Goal: Information Seeking & Learning: Learn about a topic

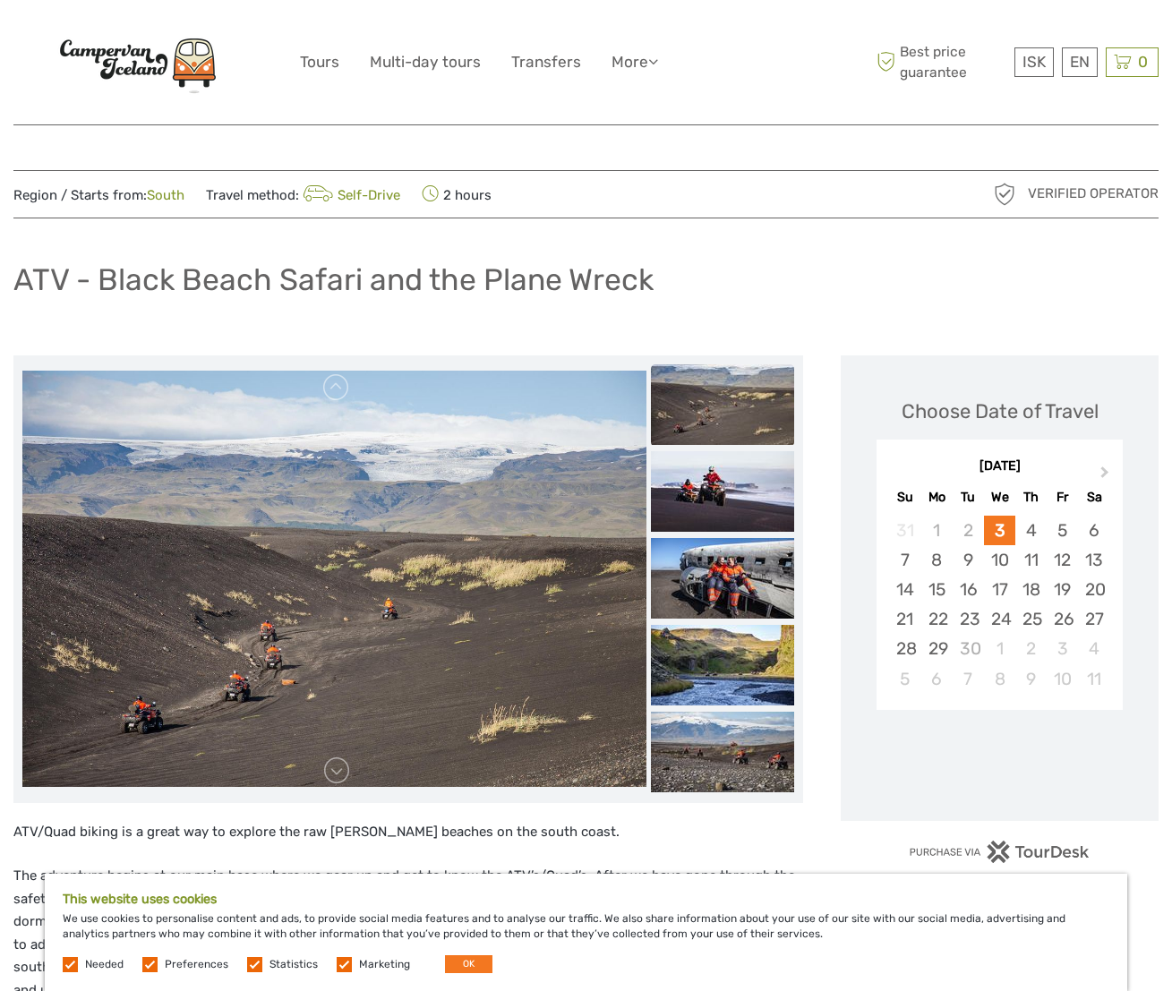
click at [118, 64] on img at bounding box center [137, 62] width 197 height 75
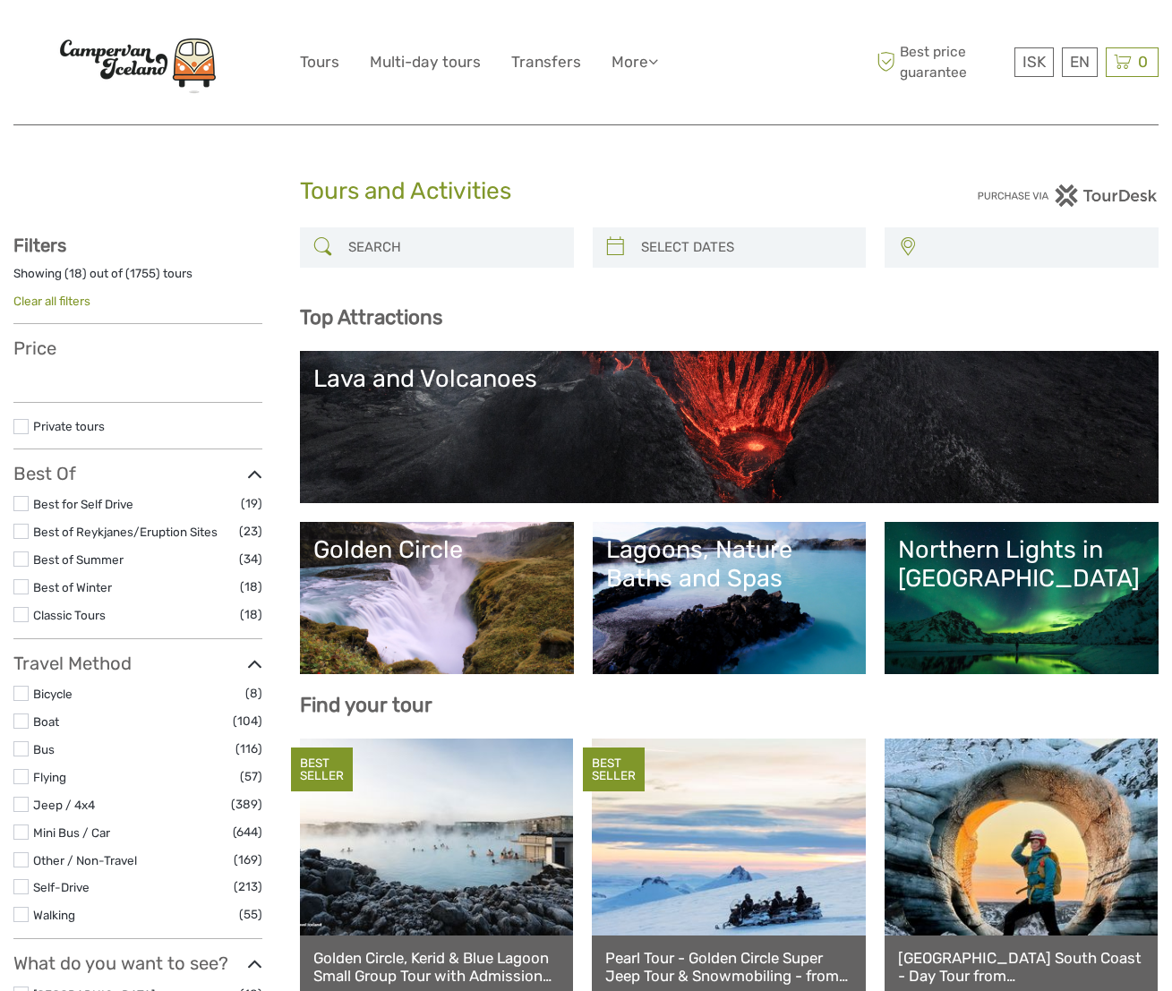
select select
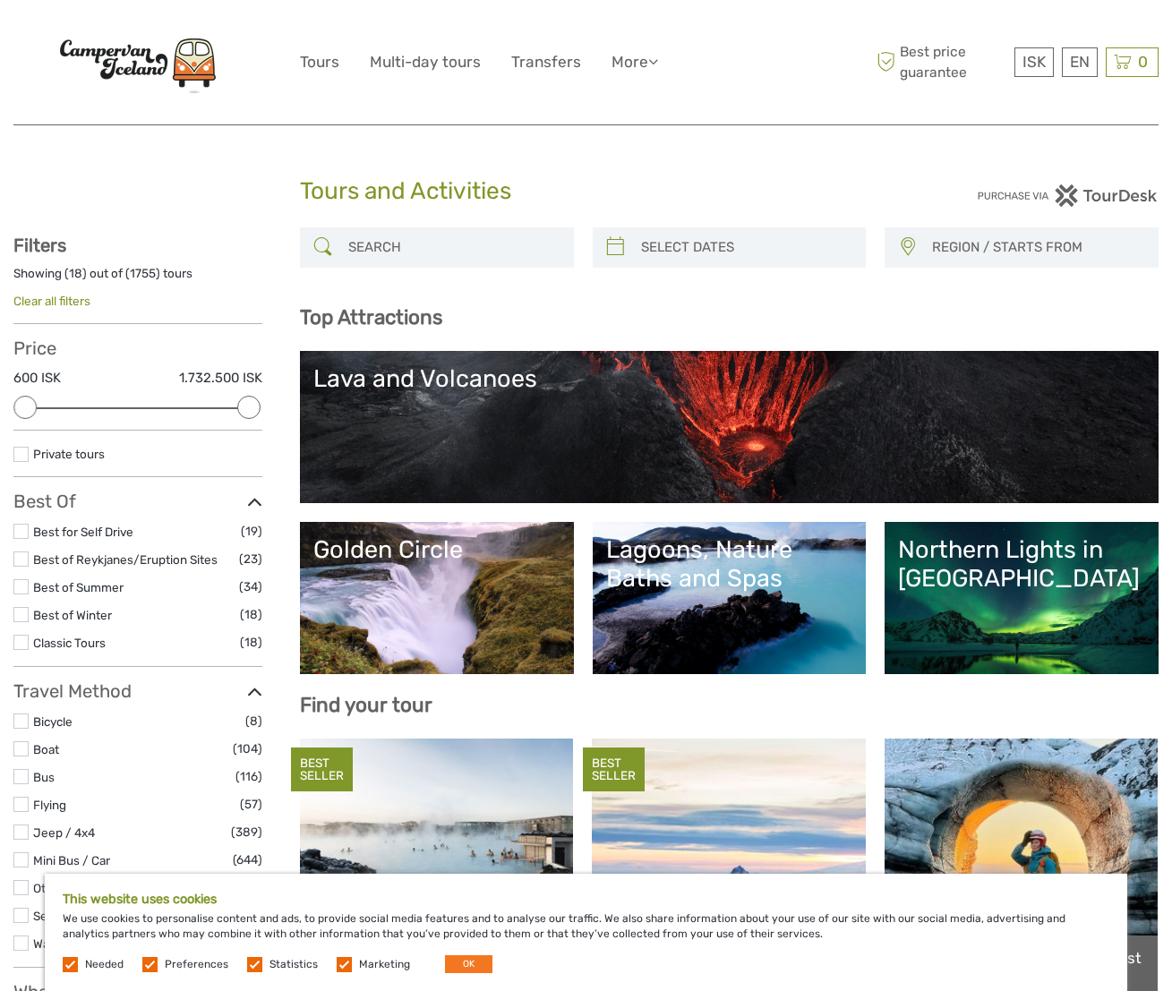
click at [459, 249] on input "search" at bounding box center [453, 247] width 224 height 31
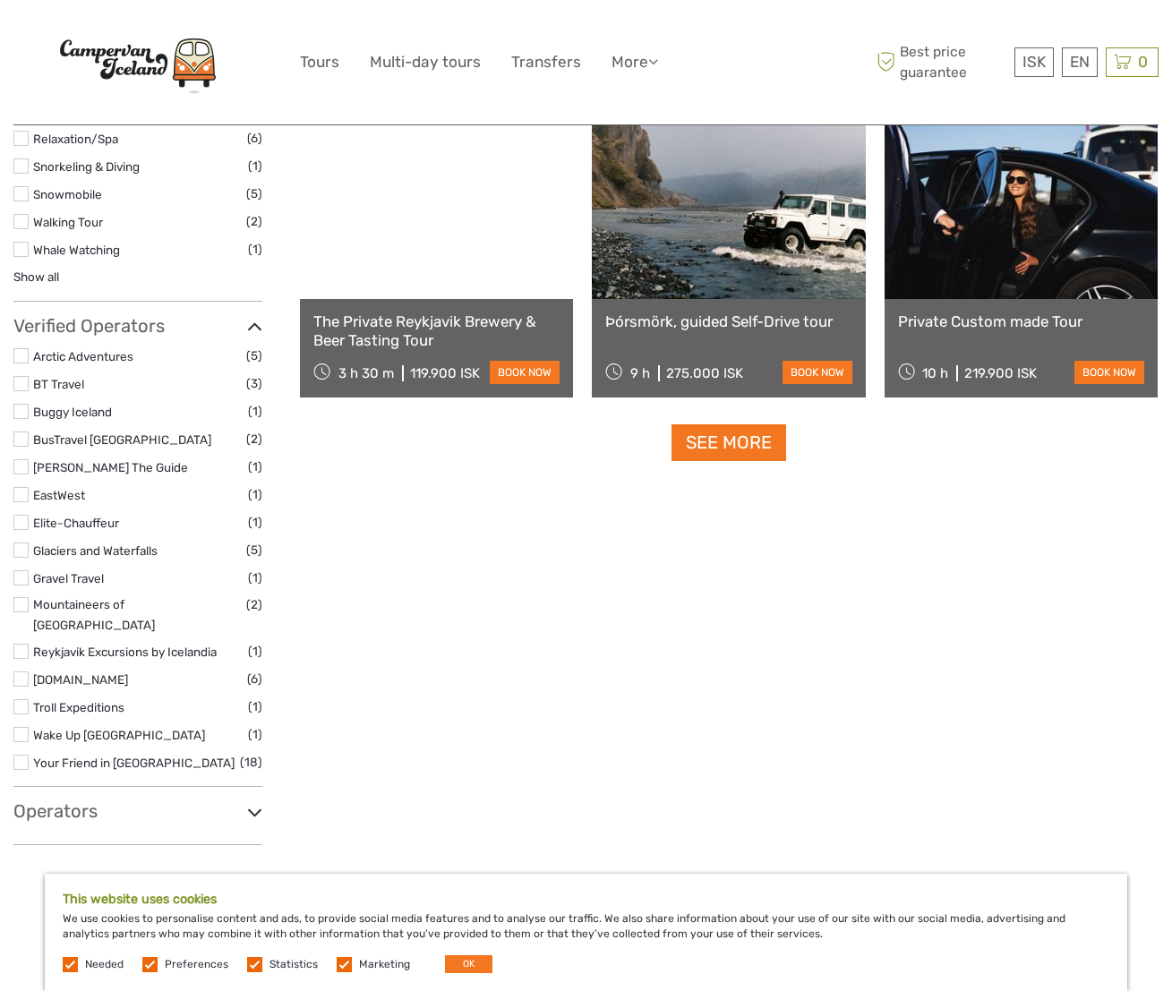
scroll to position [1816, 0]
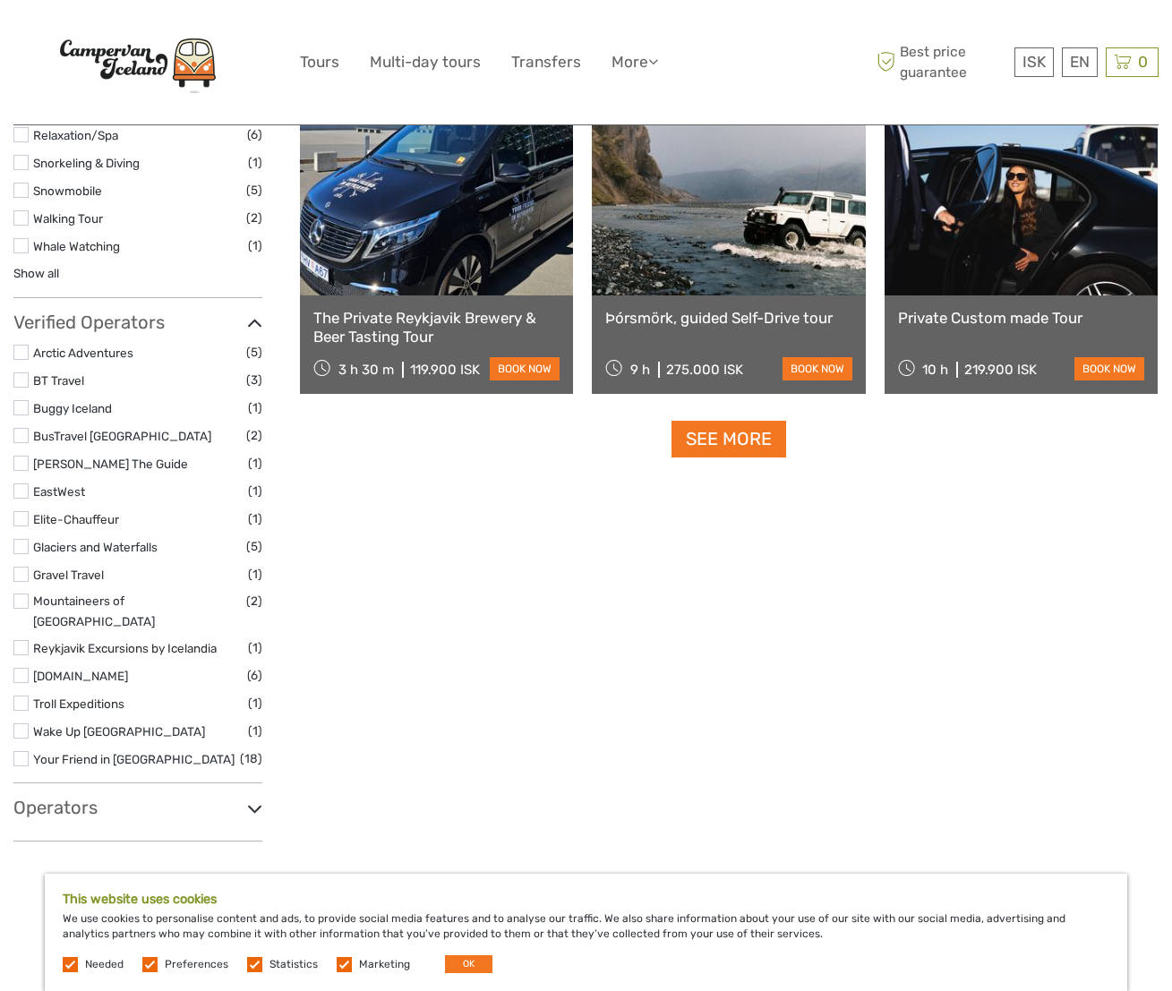
type input "camping card"
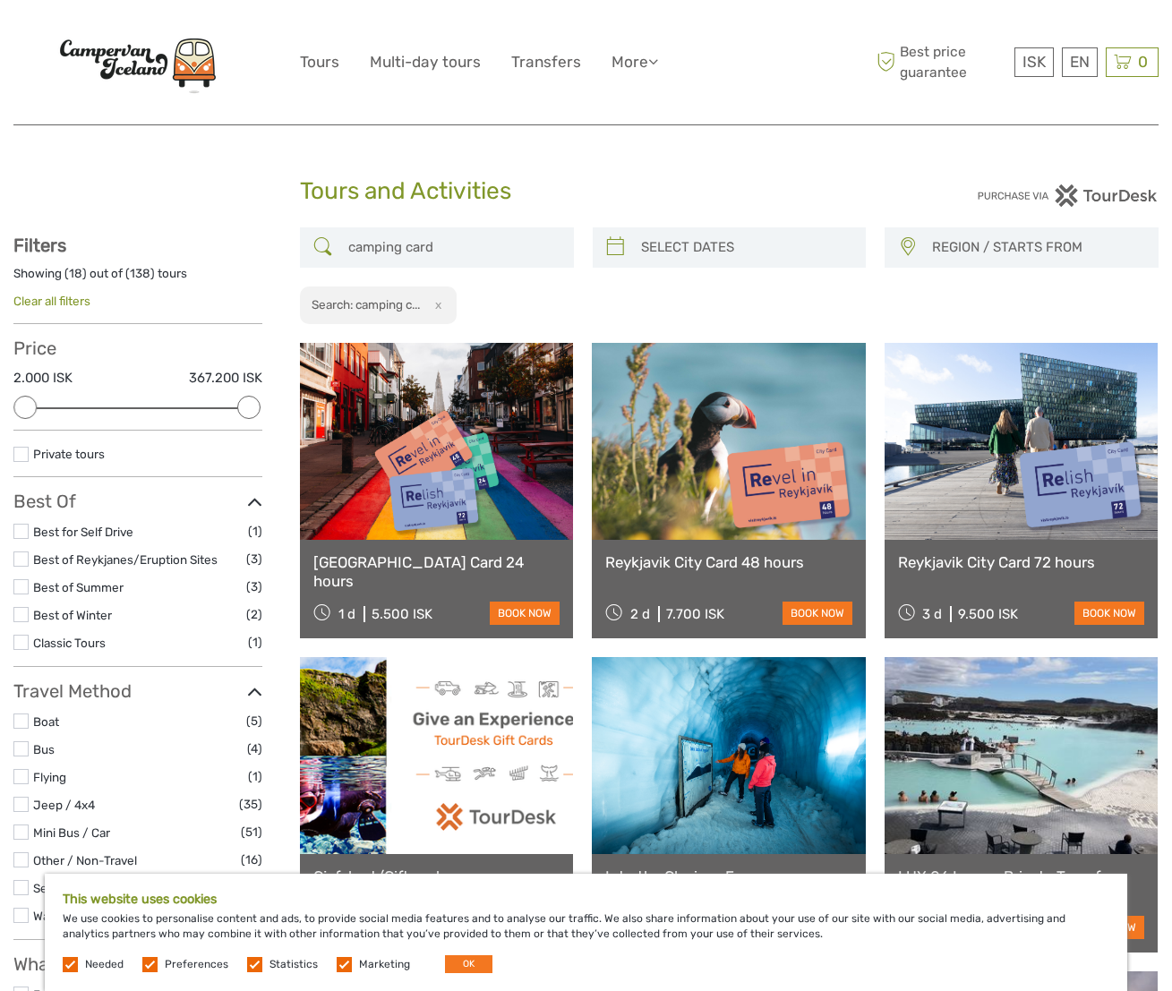
scroll to position [0, 0]
click at [414, 239] on input "camping card" at bounding box center [453, 247] width 224 height 31
drag, startPoint x: 414, startPoint y: 239, endPoint x: 420, endPoint y: 225, distance: 15.6
click at [414, 239] on input "camping card" at bounding box center [453, 247] width 224 height 31
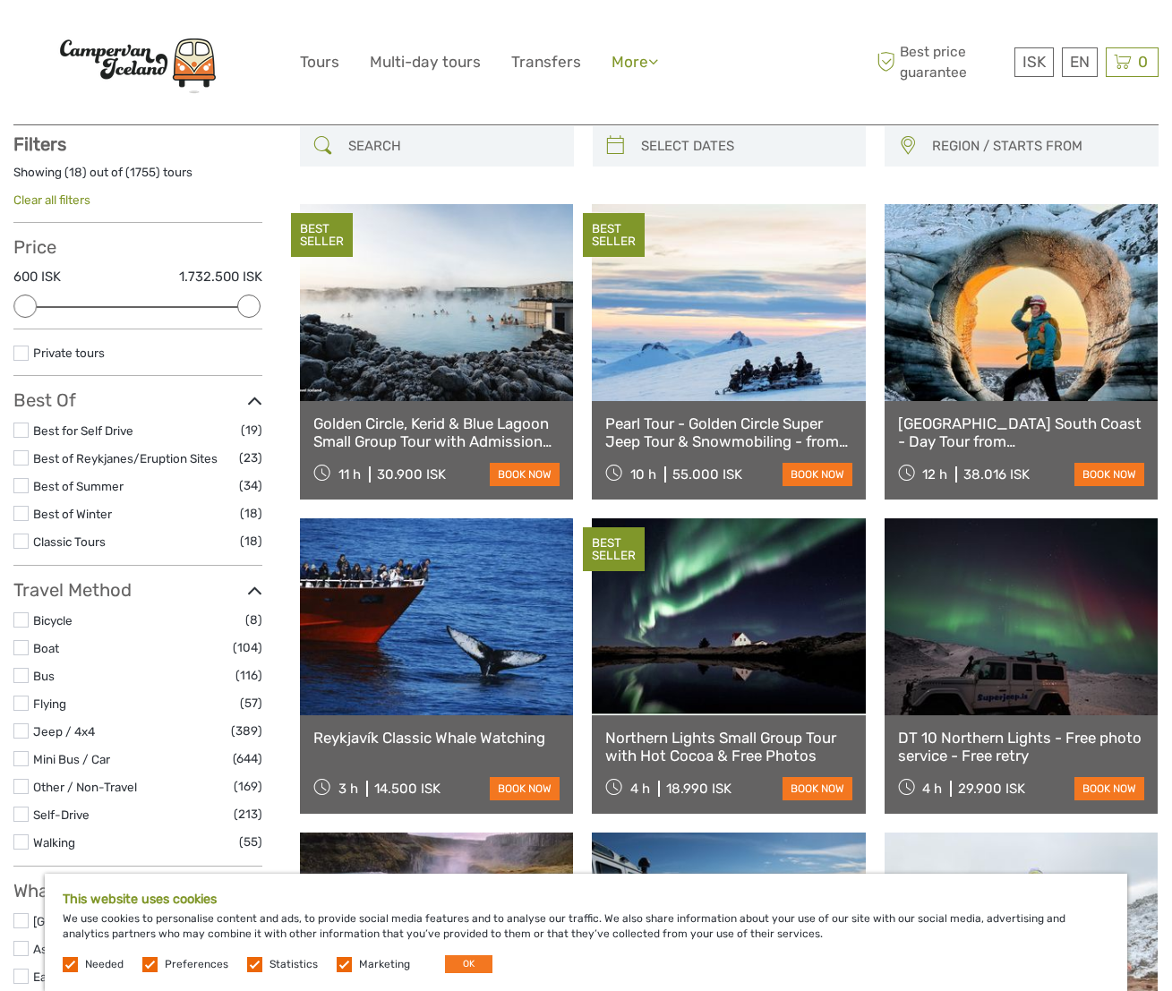
scroll to position [101, 0]
click at [637, 57] on link "More" at bounding box center [635, 62] width 47 height 26
click at [574, 133] on link "Travel Articles" at bounding box center [599, 139] width 116 height 35
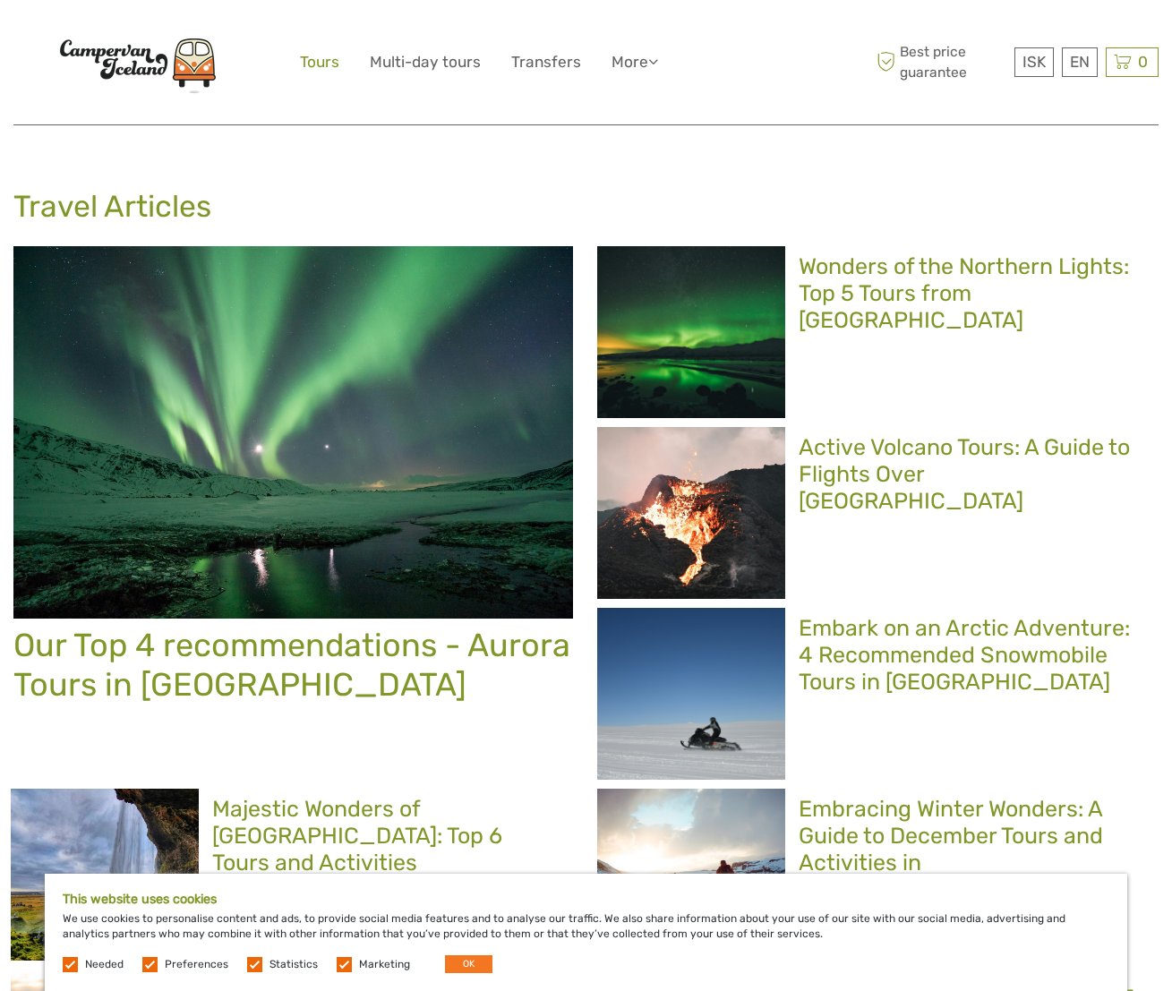
click at [319, 64] on link "Tours" at bounding box center [319, 62] width 39 height 26
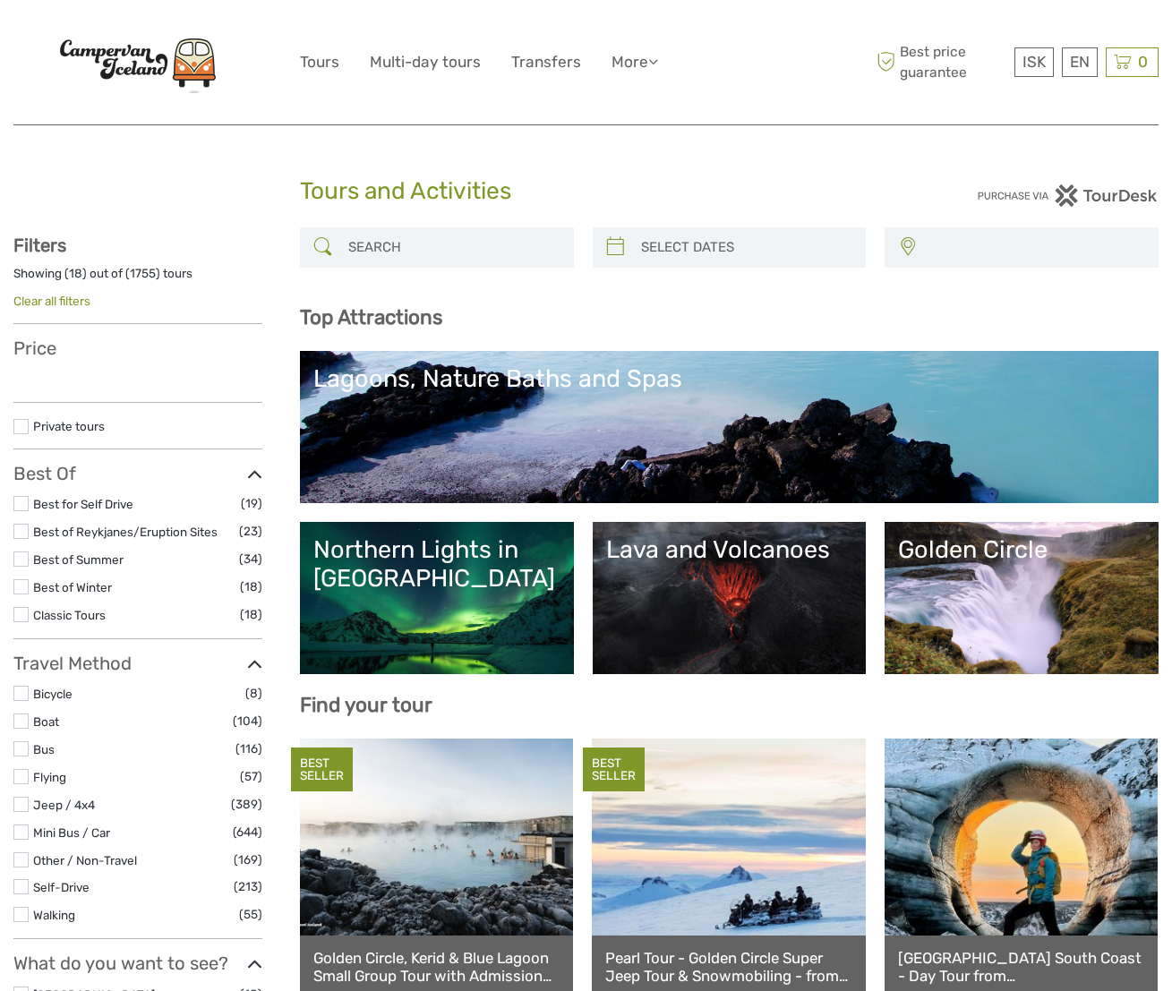
select select
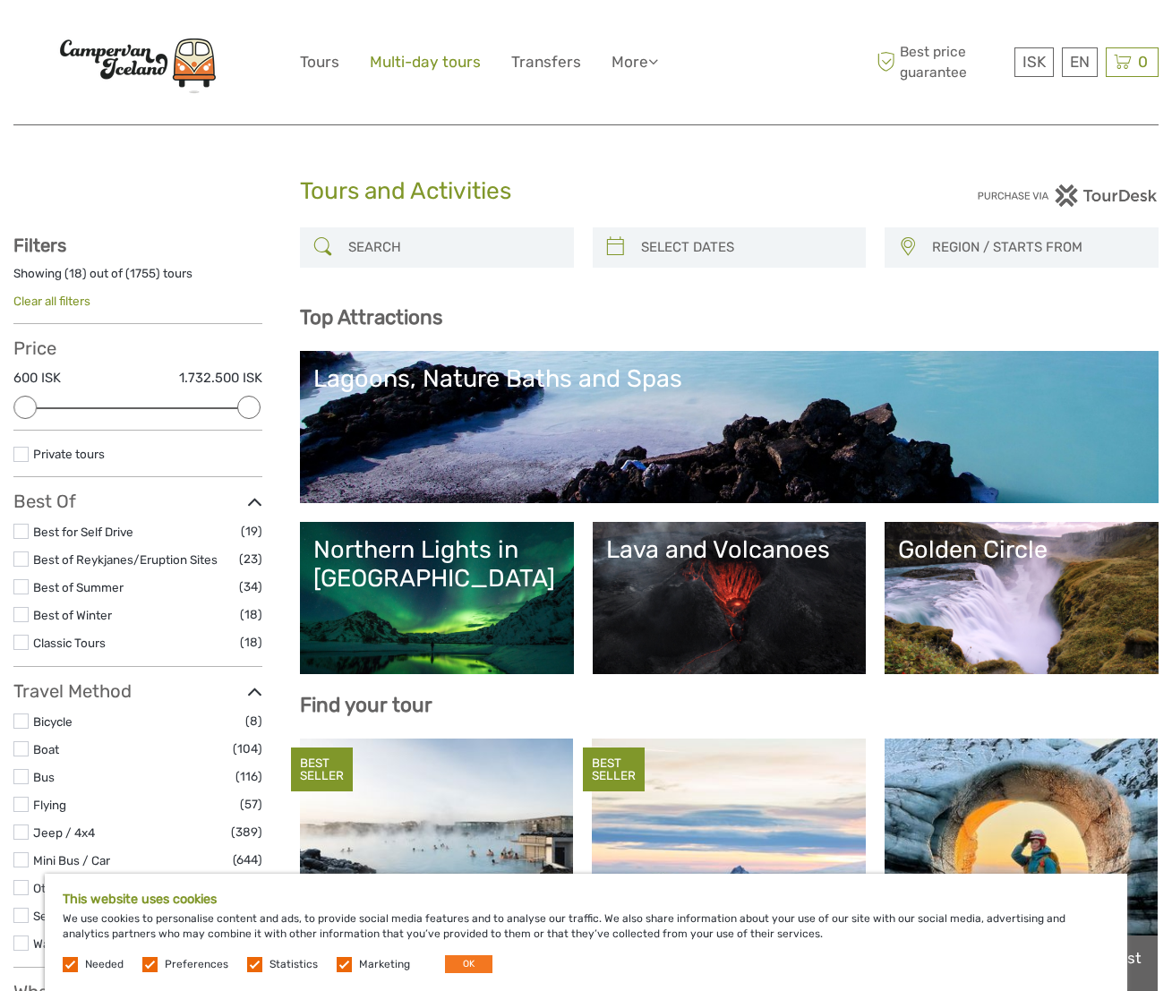
click at [456, 61] on link "Multi-day tours" at bounding box center [425, 62] width 111 height 26
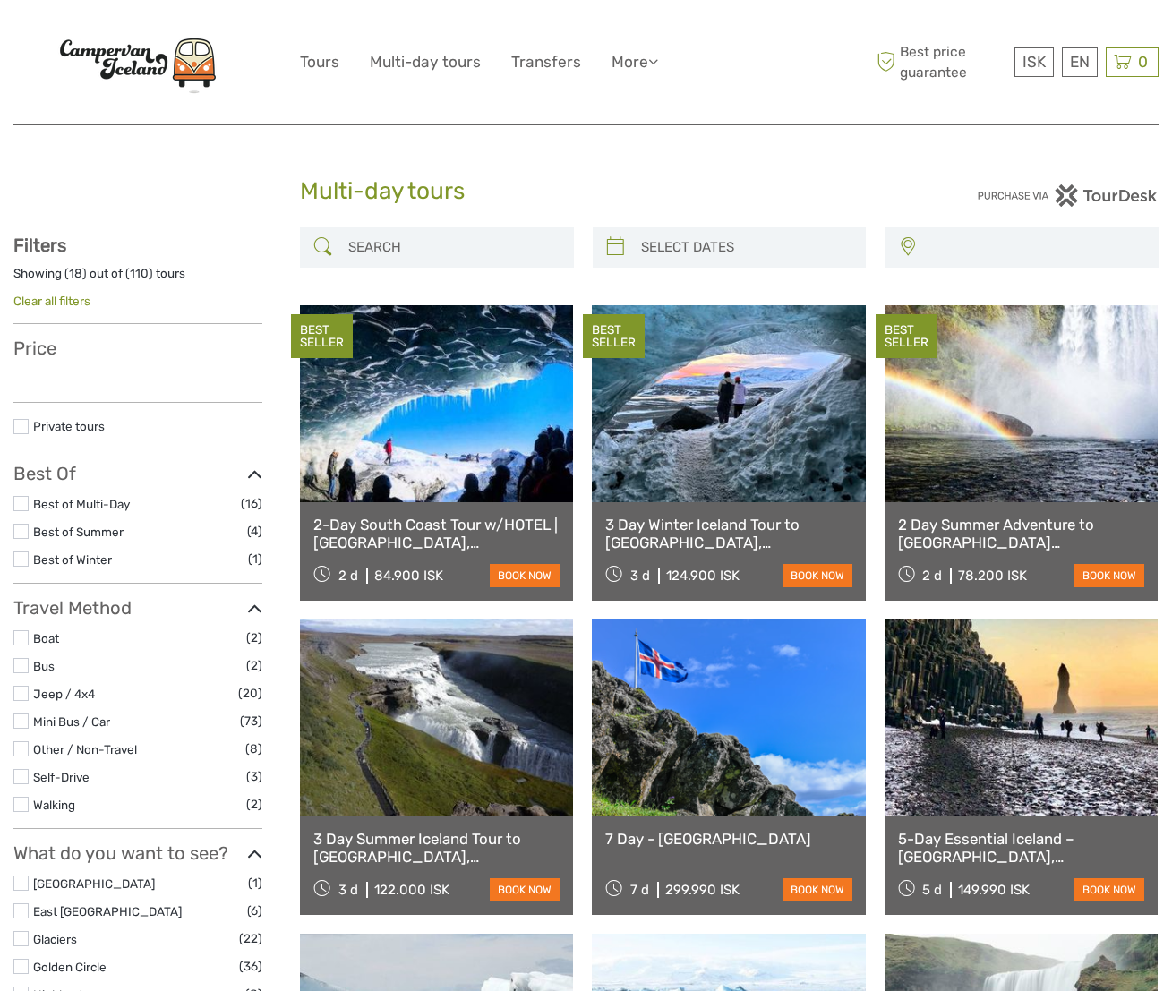
select select
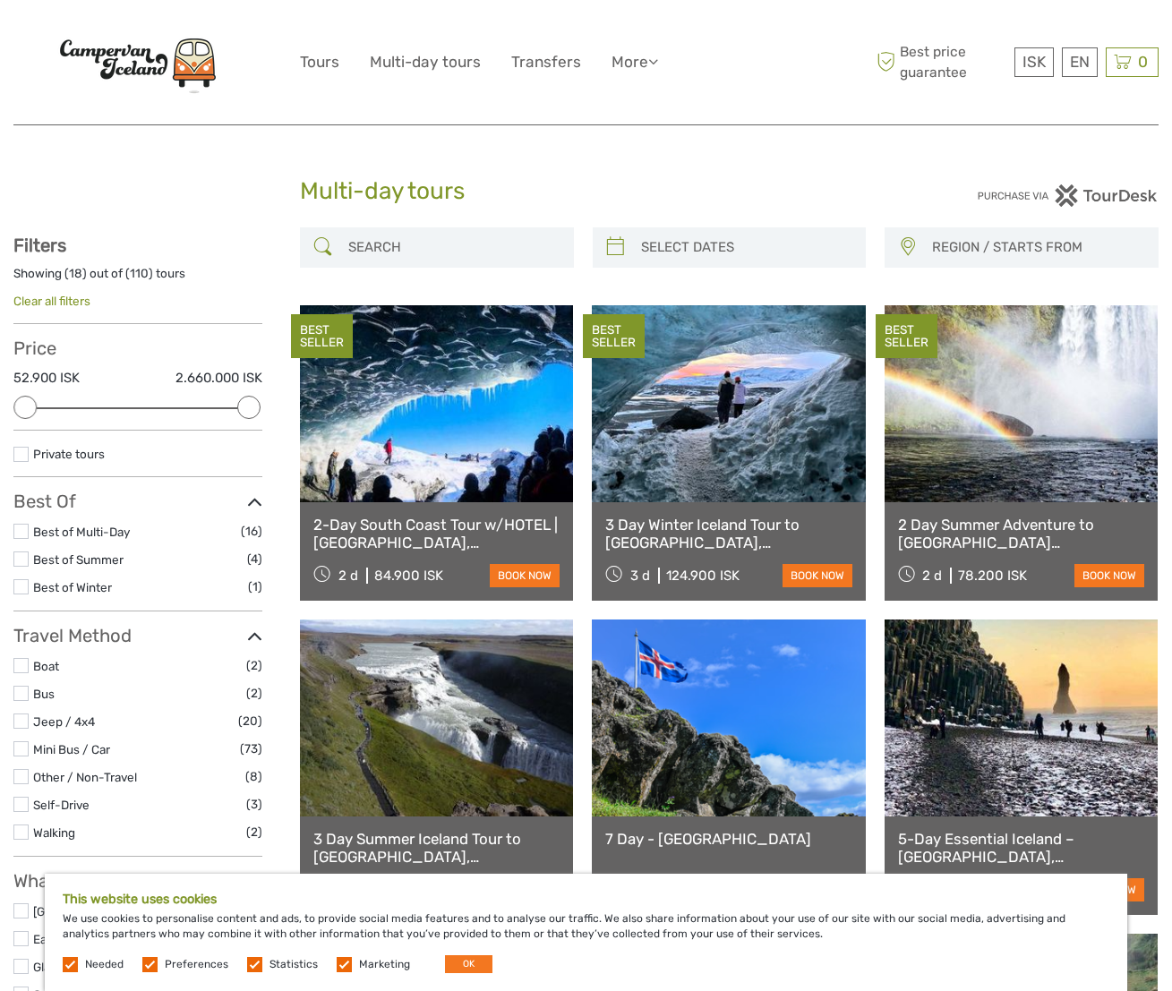
click at [153, 56] on img at bounding box center [137, 62] width 197 height 75
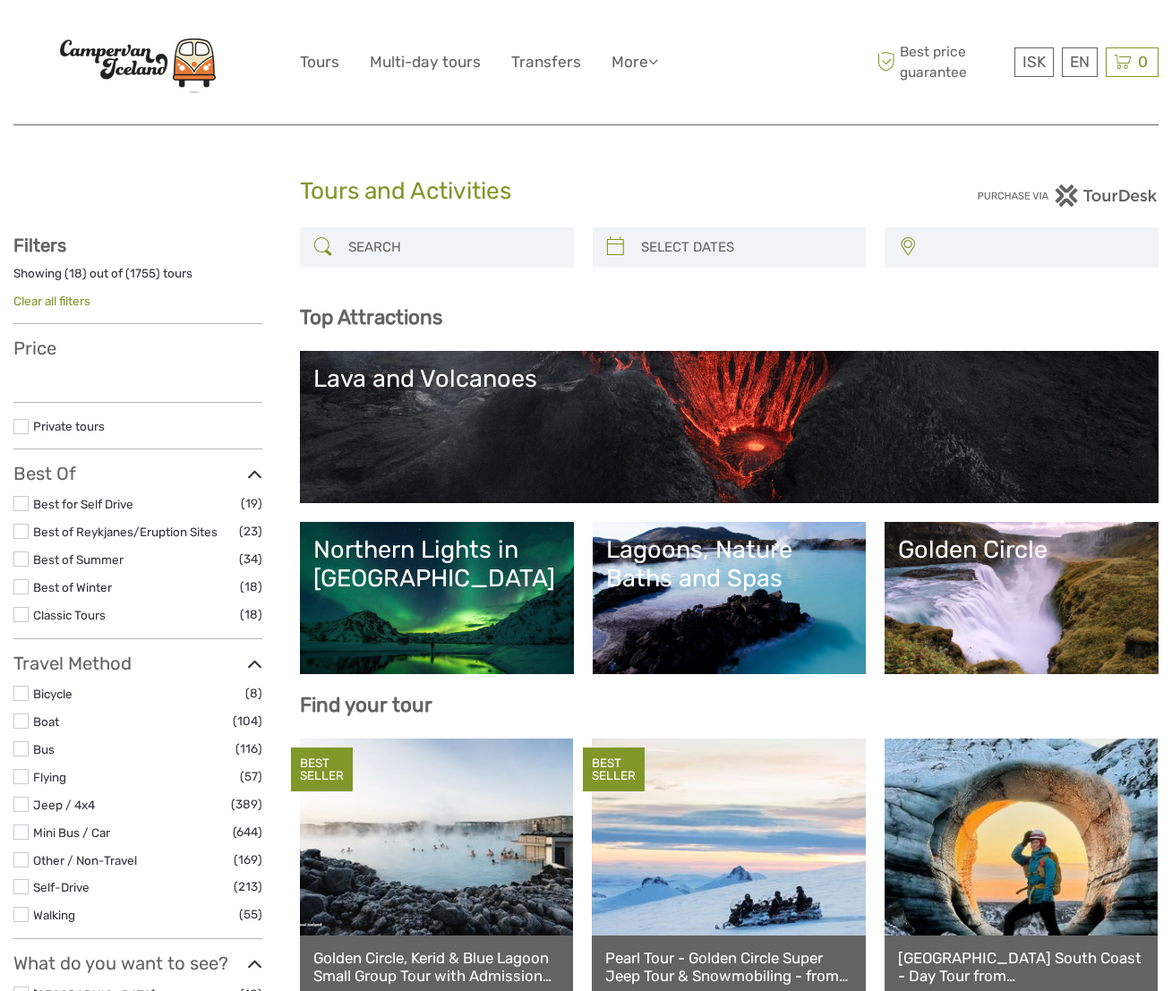
select select
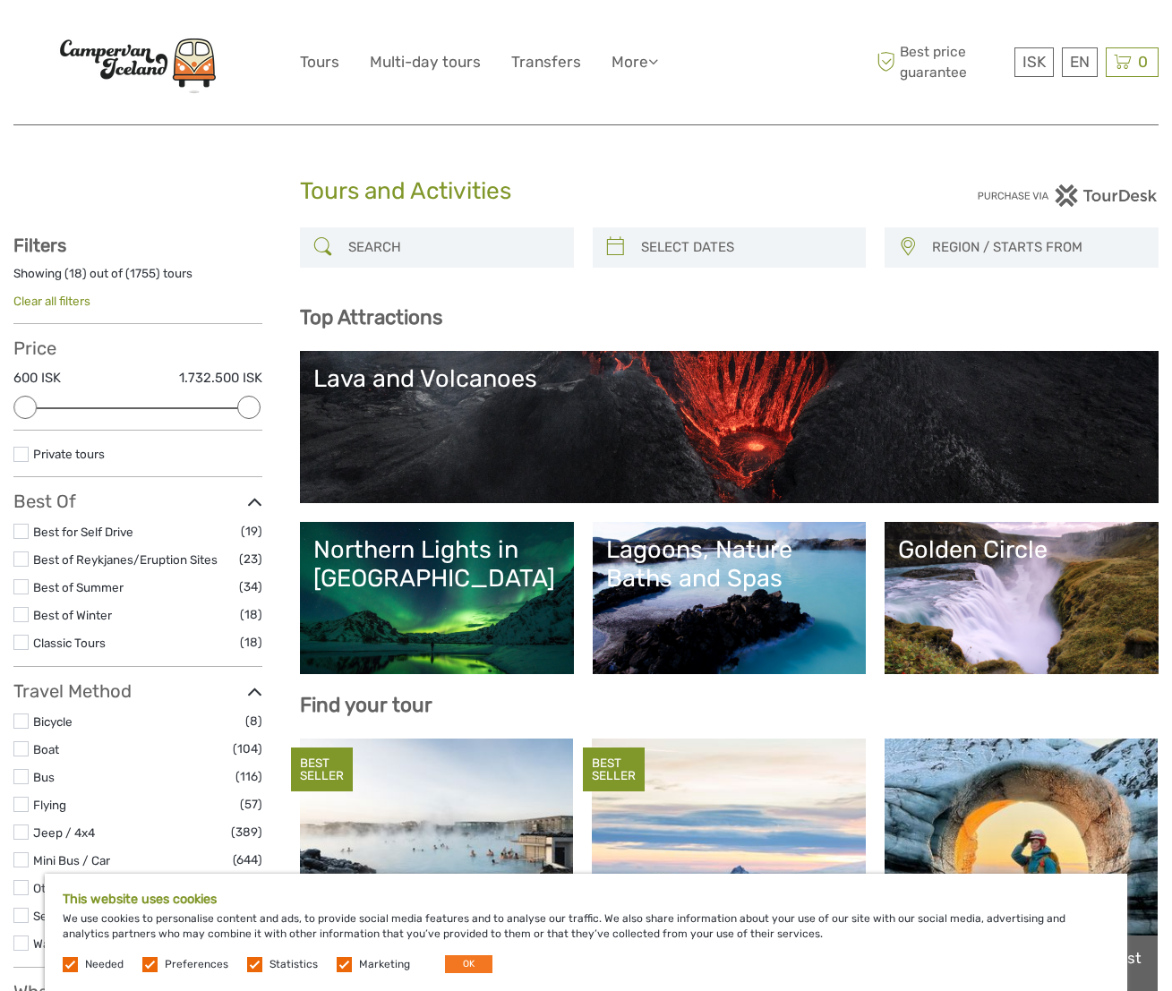
click at [396, 242] on input "search" at bounding box center [453, 247] width 224 height 31
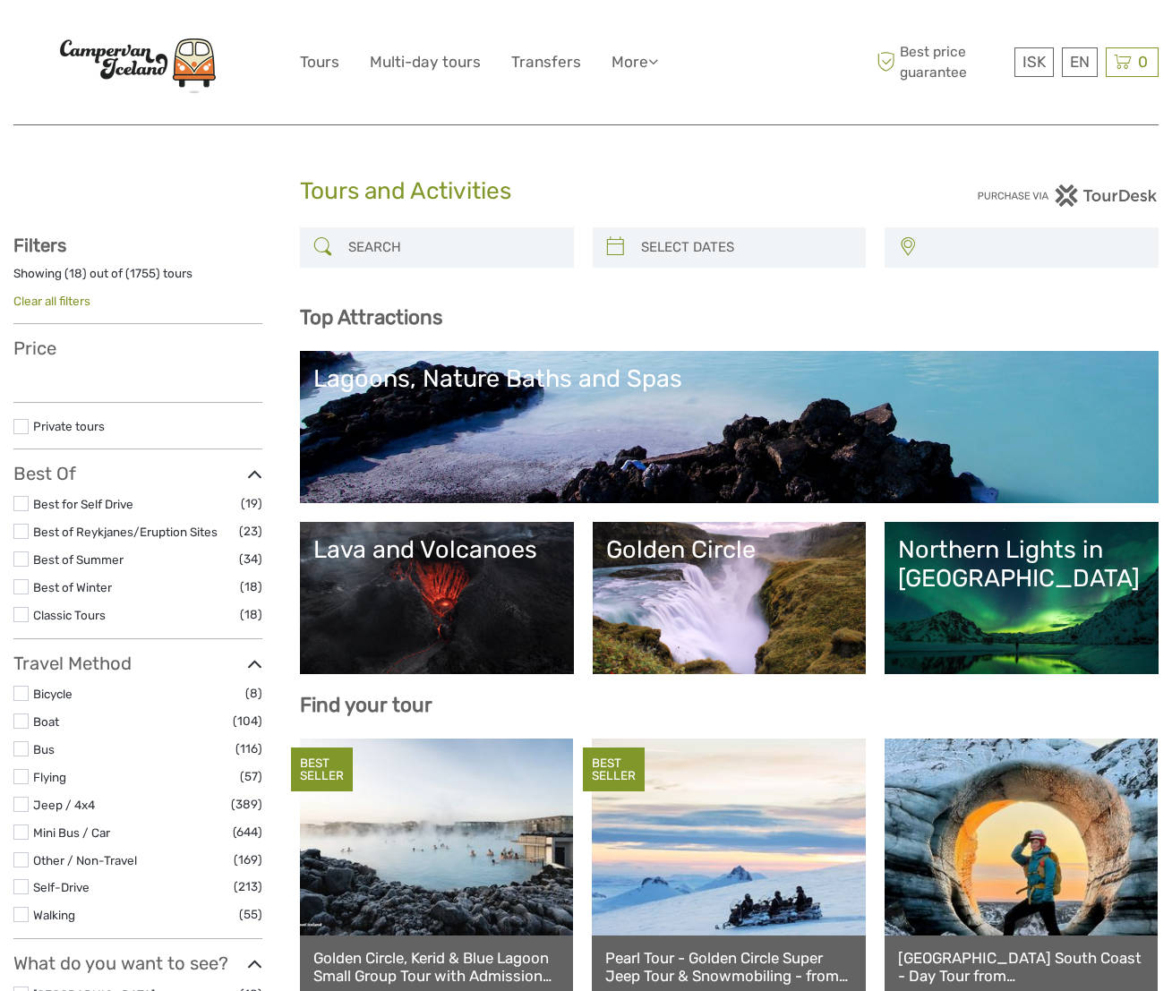
select select
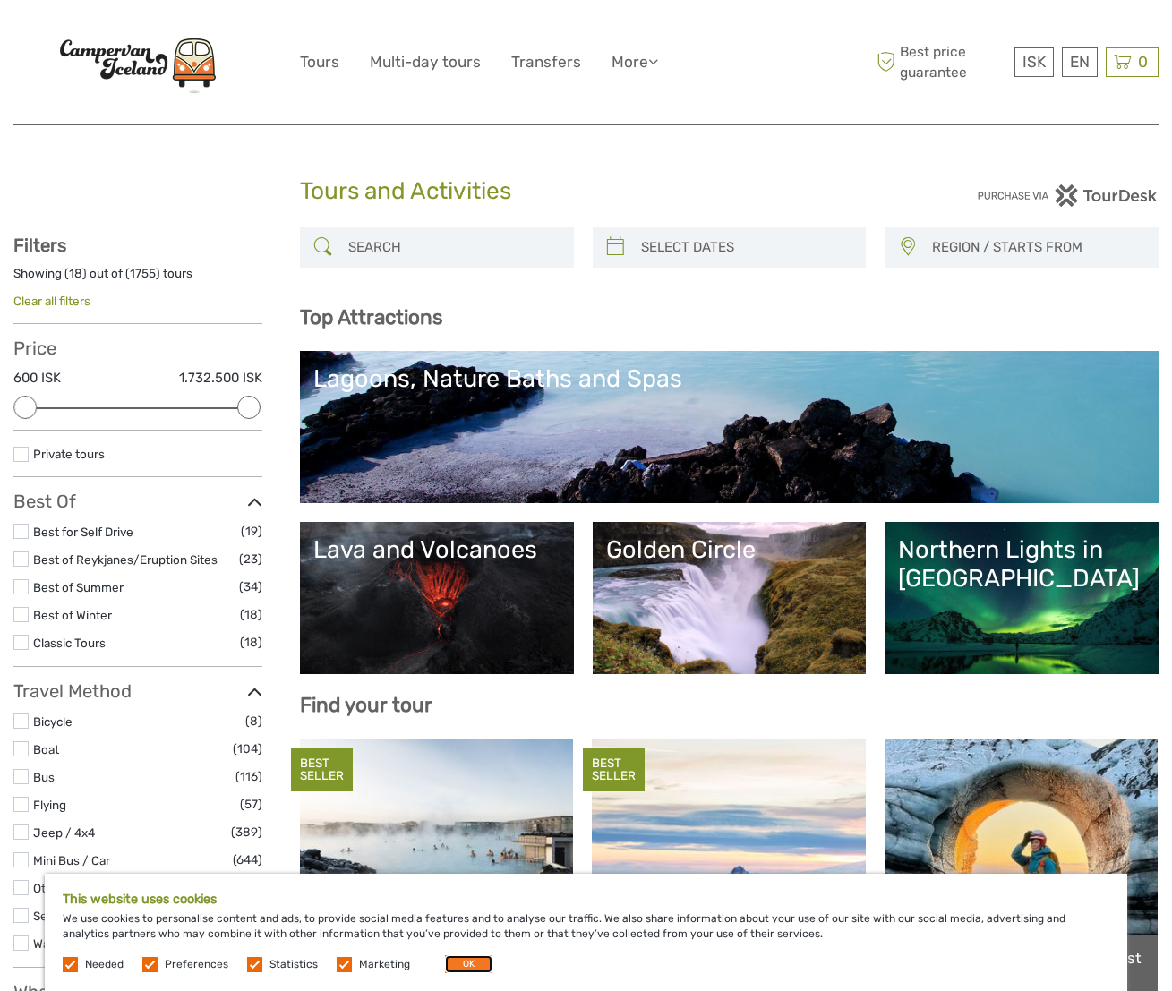
click at [460, 968] on button "OK" at bounding box center [468, 965] width 47 height 18
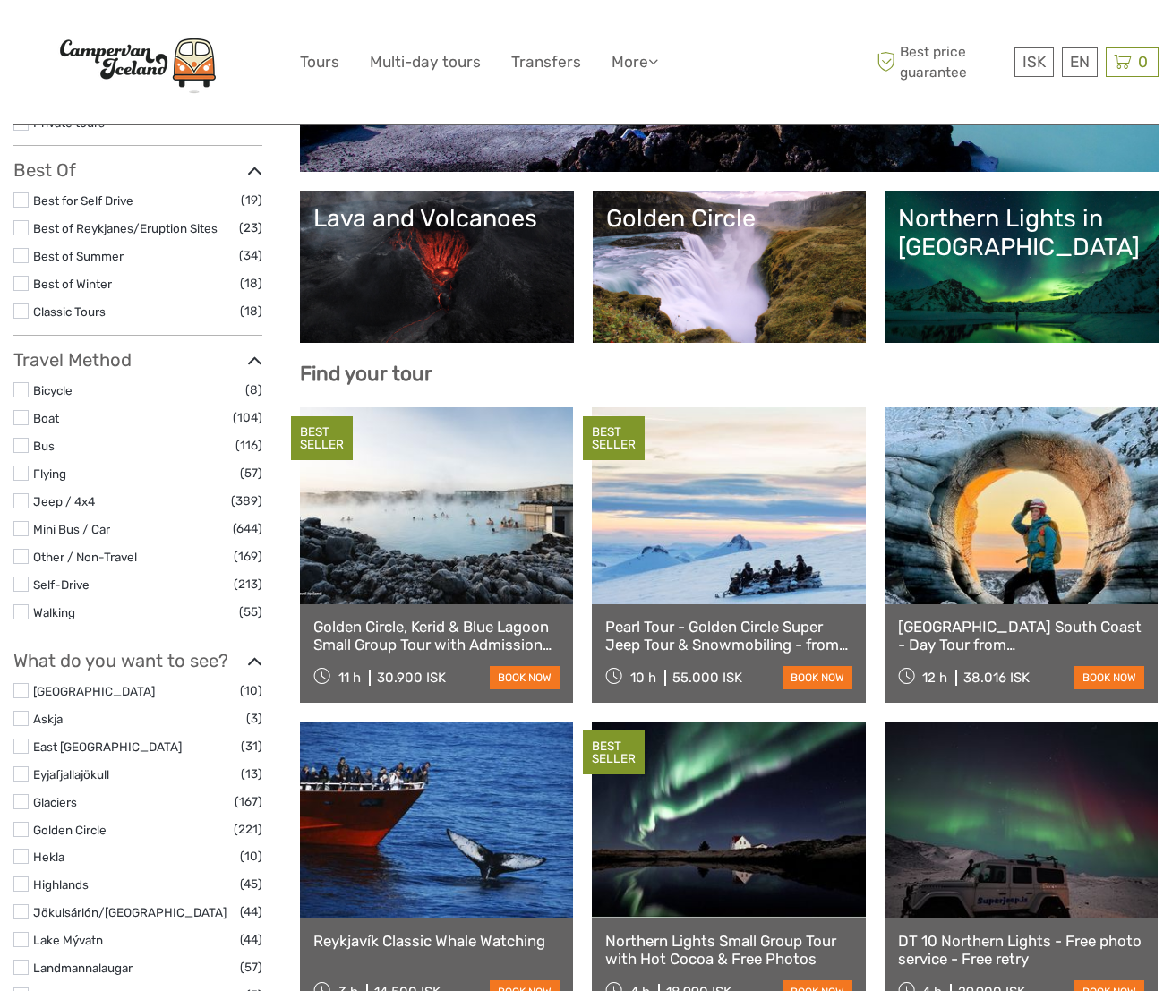
scroll to position [333, 0]
